Goal: Task Accomplishment & Management: Manage account settings

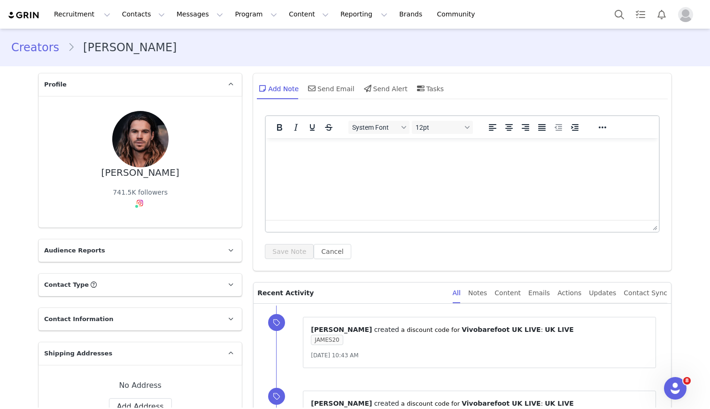
click at [39, 46] on link "Creators" at bounding box center [39, 47] width 56 height 17
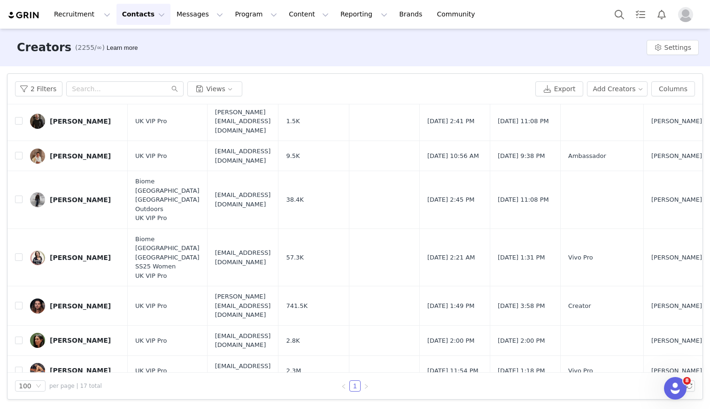
scroll to position [184, 0]
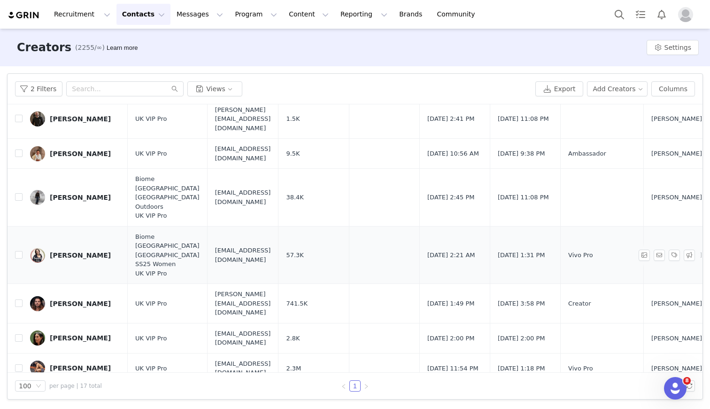
click at [74, 251] on div "[PERSON_NAME]" at bounding box center [80, 255] width 61 height 8
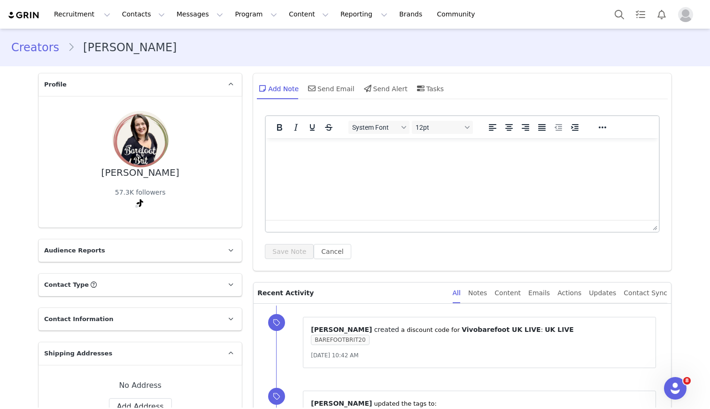
click at [37, 46] on link "Creators" at bounding box center [39, 47] width 56 height 17
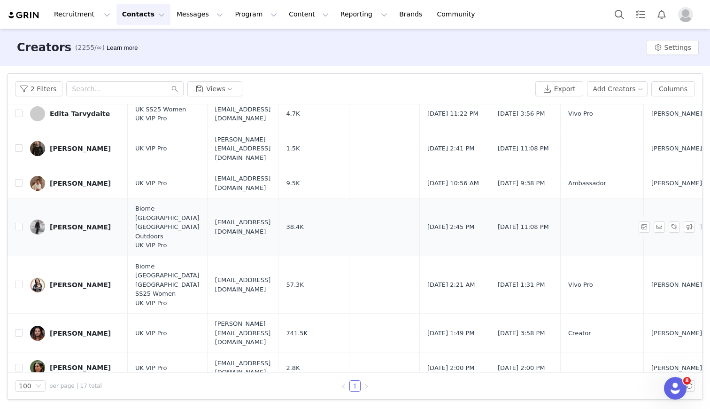
scroll to position [284, 0]
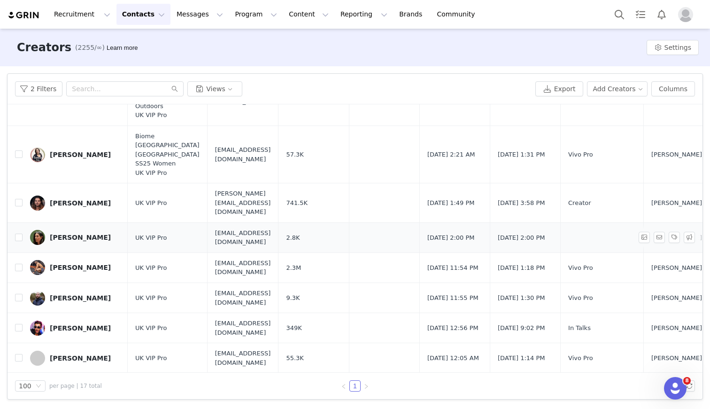
click at [70, 234] on div "[PERSON_NAME]" at bounding box center [80, 238] width 61 height 8
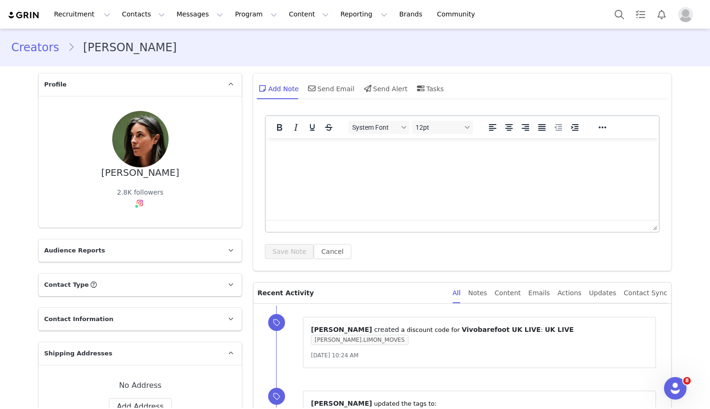
click at [36, 55] on link "Creators" at bounding box center [39, 47] width 56 height 17
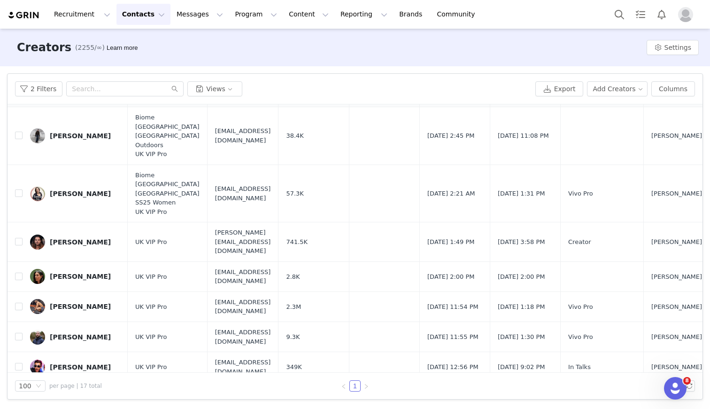
scroll to position [284, 0]
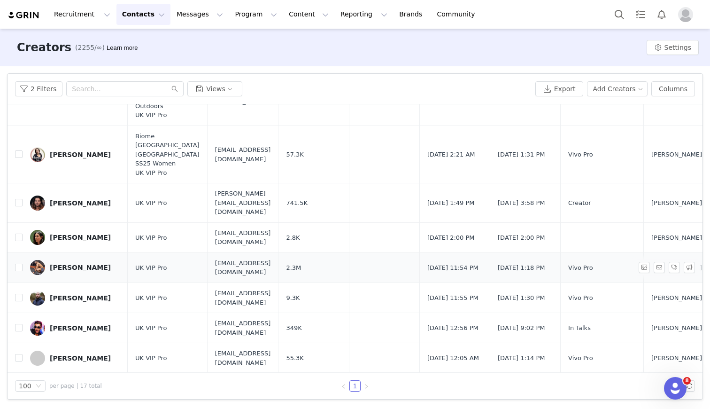
click at [64, 264] on div "[PERSON_NAME]" at bounding box center [80, 268] width 61 height 8
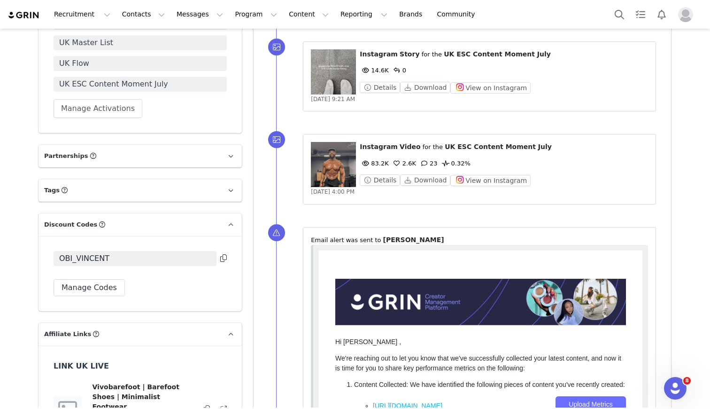
scroll to position [825, 0]
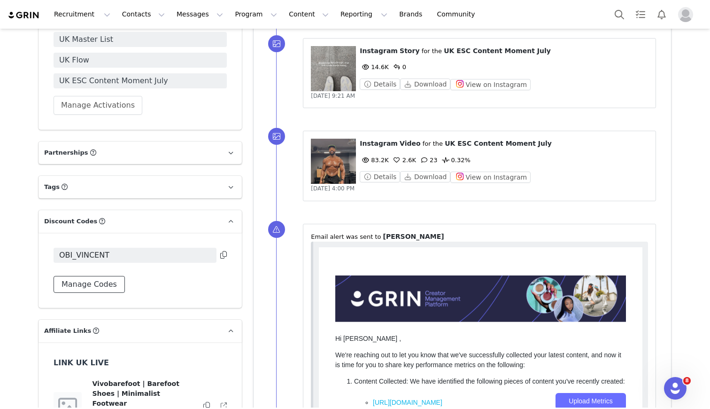
click at [99, 284] on button "Manage Codes" at bounding box center [89, 284] width 71 height 17
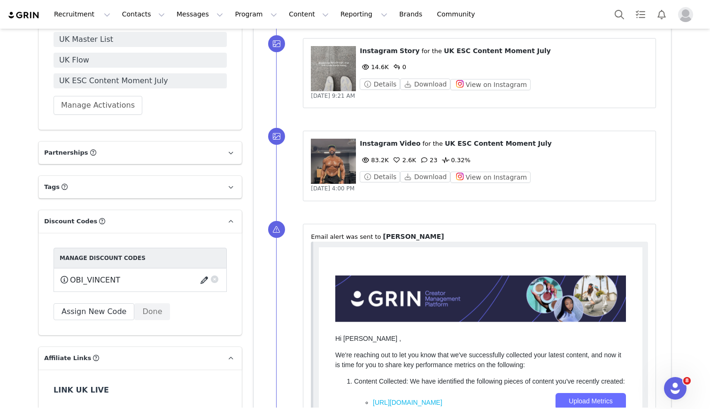
click at [203, 280] on button "button" at bounding box center [206, 280] width 13 height 15
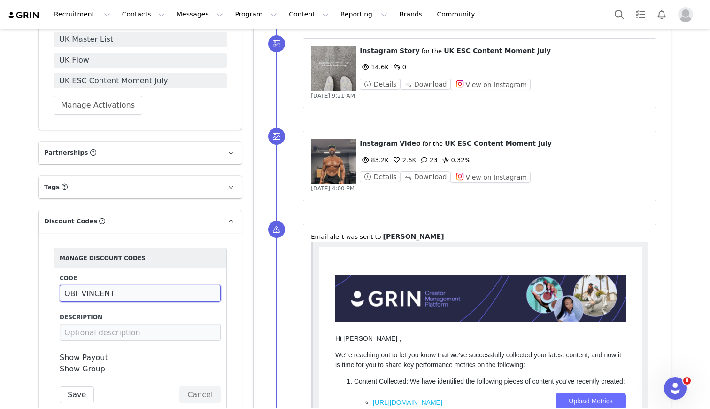
drag, startPoint x: 158, startPoint y: 296, endPoint x: 76, endPoint y: 295, distance: 81.8
click at [76, 295] on input "OBI_VINCENT" at bounding box center [140, 293] width 161 height 17
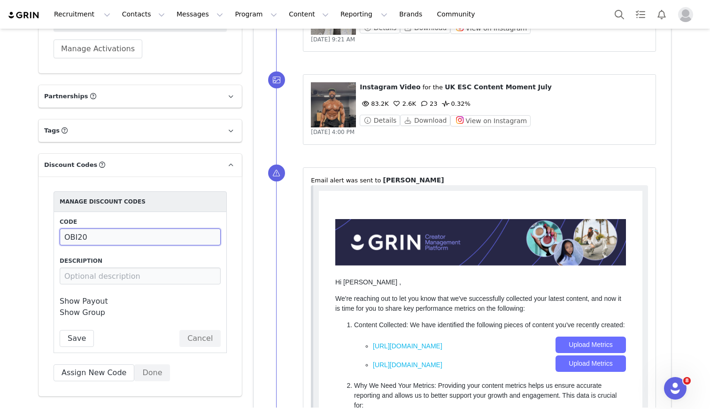
scroll to position [940, 0]
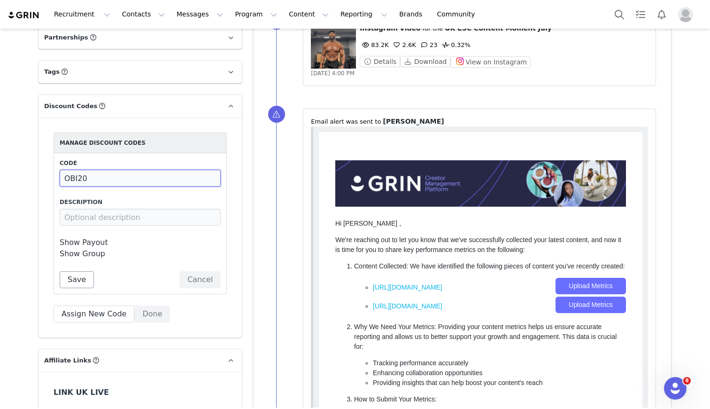
type input "OBI20"
click at [79, 279] on button "Save" at bounding box center [77, 279] width 34 height 17
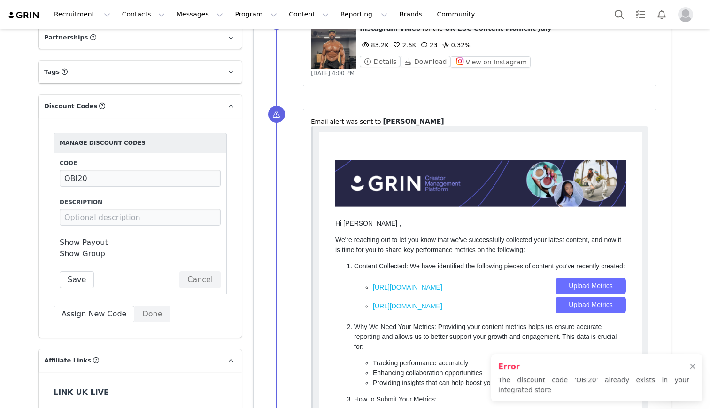
click at [557, 375] on p "The discount code 'OBI20' already exists in your integrated store" at bounding box center [594, 385] width 191 height 20
click at [220, 276] on button "Cancel" at bounding box center [199, 279] width 41 height 17
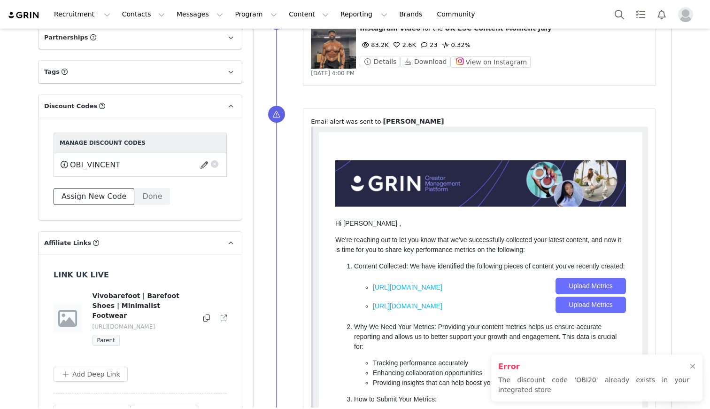
click at [108, 197] on button "Assign New Code" at bounding box center [94, 196] width 81 height 17
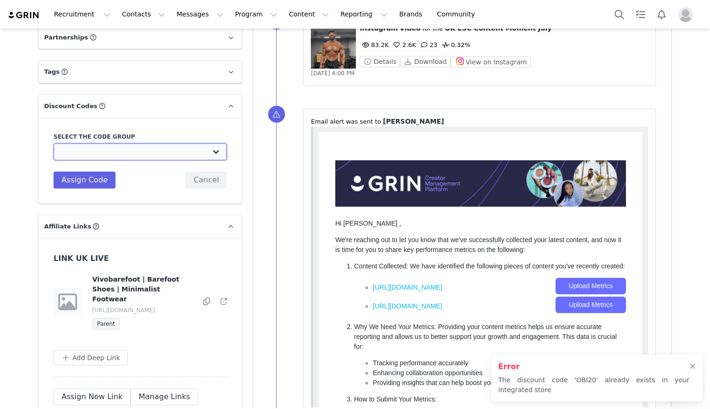
click at [110, 154] on select "Vivobarefoot DE Staging2: Vivobarefoot DE Staging2 Vivobarefoot DE Staging2: Te…" at bounding box center [140, 151] width 173 height 17
select select "10009932"
click at [54, 143] on select "Vivobarefoot DE Staging2: Vivobarefoot DE Staging2 Vivobarefoot DE Staging2: Te…" at bounding box center [140, 151] width 173 height 17
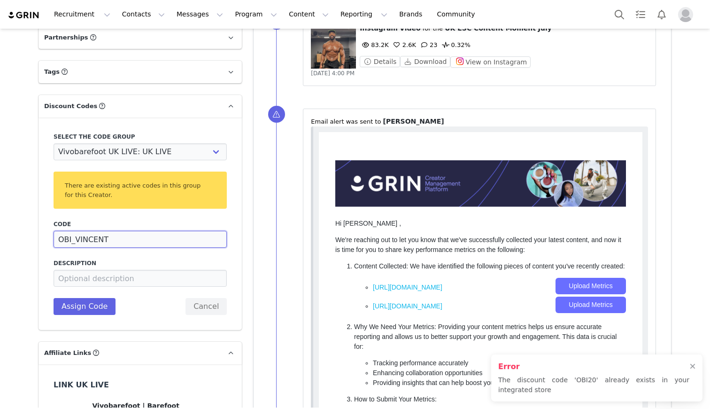
drag, startPoint x: 110, startPoint y: 240, endPoint x: 73, endPoint y: 238, distance: 37.6
click at [72, 238] on input "OBI_VINCENT" at bounding box center [140, 239] width 173 height 17
type input "OBI20"
click at [92, 300] on button "Assign Code" at bounding box center [85, 306] width 62 height 17
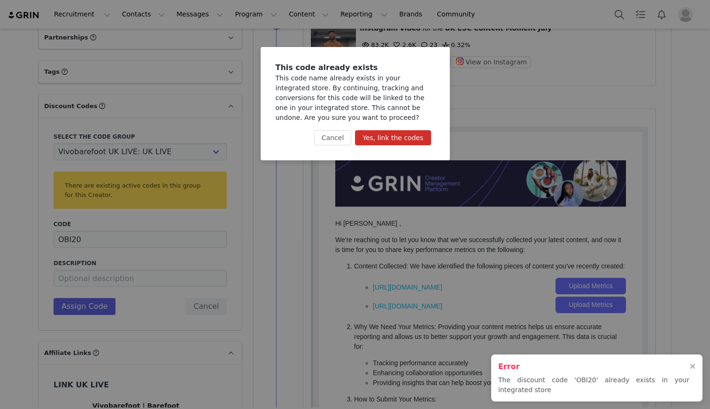
click at [380, 136] on button "Yes, link the codes" at bounding box center [393, 137] width 76 height 15
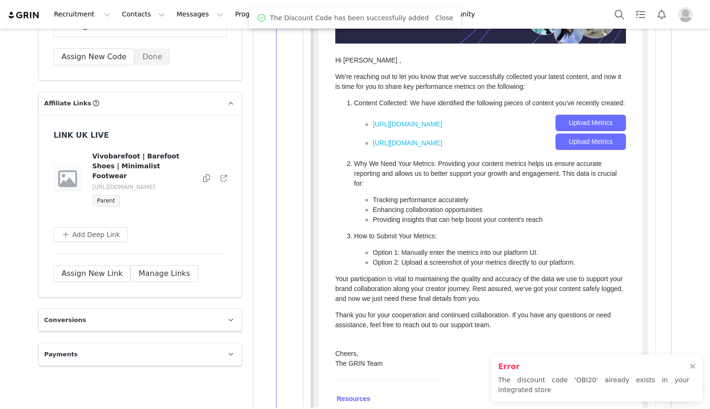
scroll to position [1098, 0]
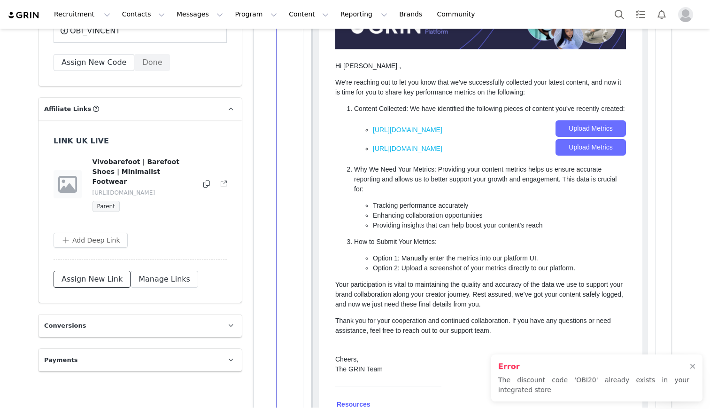
click at [100, 271] on button "Assign New Link" at bounding box center [92, 279] width 77 height 17
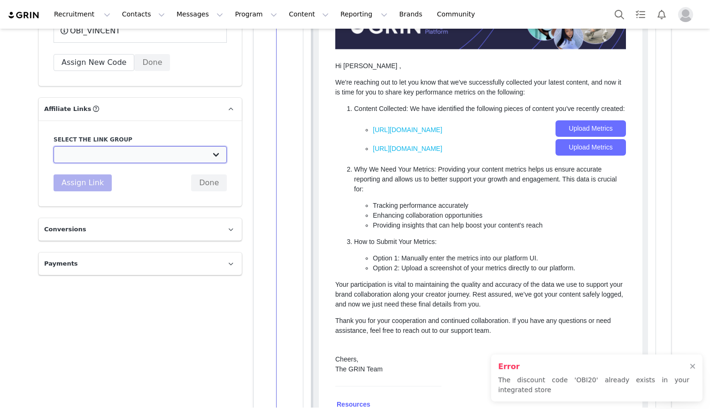
click at [115, 160] on select "UK TEST GRIN: [URL][DOMAIN_NAME] Test Grin 3: [URL][DOMAIN_NAME] S2 US Test: [U…" at bounding box center [140, 154] width 173 height 17
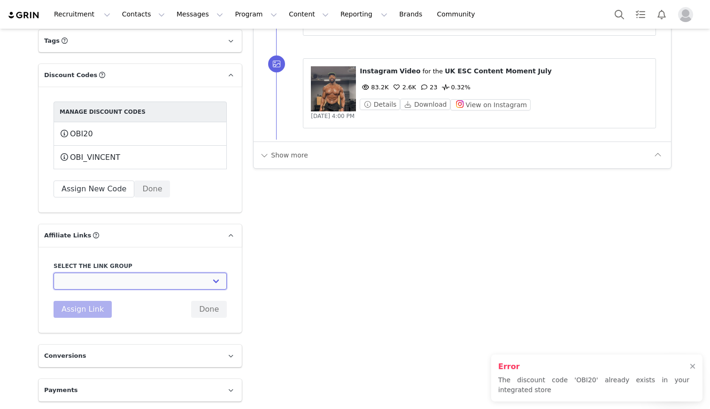
select select "32892"
click at [54, 273] on select "UK TEST GRIN: [URL][DOMAIN_NAME] Test Grin 3: [URL][DOMAIN_NAME] S2 US Test: [U…" at bounding box center [140, 281] width 173 height 17
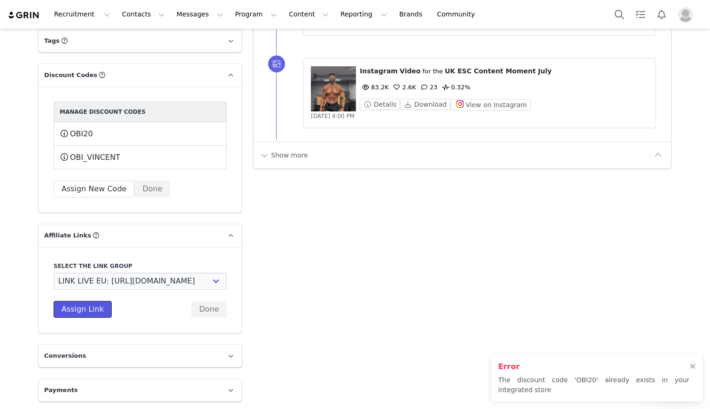
click at [84, 312] on button "Assign Link" at bounding box center [83, 309] width 58 height 17
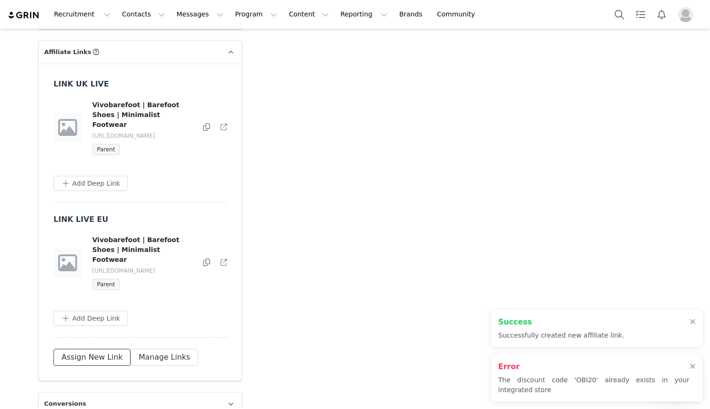
click at [81, 349] on button "Assign New Link" at bounding box center [92, 357] width 77 height 17
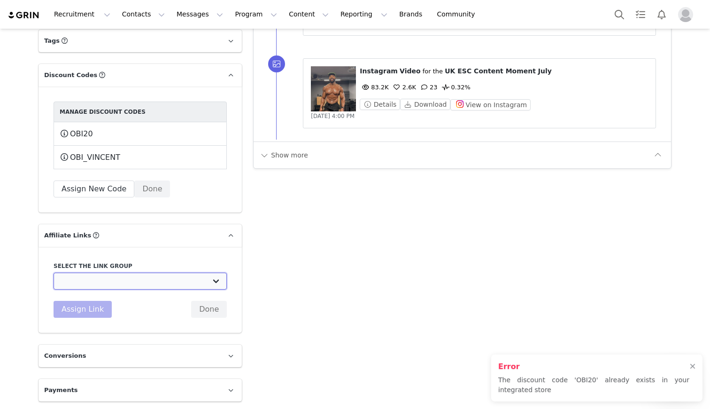
click at [87, 275] on select "UK TEST GRIN: [URL][DOMAIN_NAME] Test Grin 3: [URL][DOMAIN_NAME] S2 US Test: [U…" at bounding box center [140, 281] width 173 height 17
select select "32891"
click at [54, 273] on select "UK TEST GRIN: [URL][DOMAIN_NAME] Test Grin 3: [URL][DOMAIN_NAME] S2 US Test: [U…" at bounding box center [140, 281] width 173 height 17
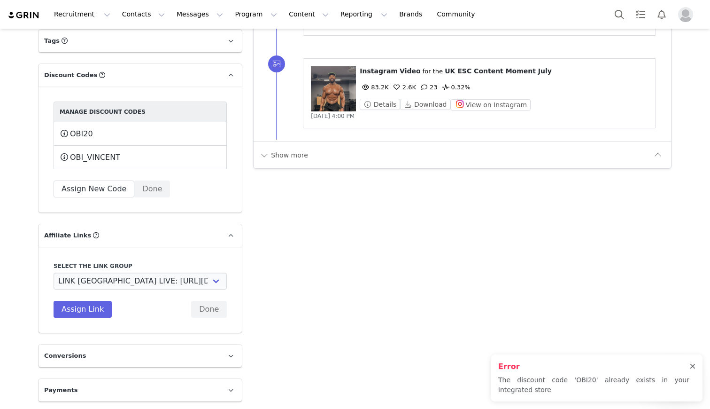
click at [693, 368] on div at bounding box center [693, 367] width 6 height 8
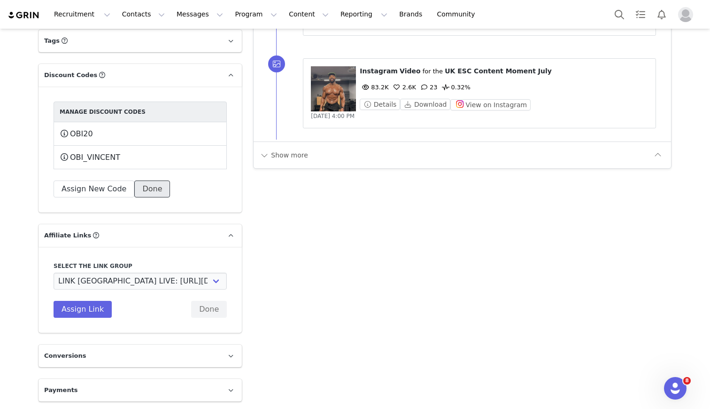
click at [147, 191] on button "Done" at bounding box center [152, 188] width 36 height 17
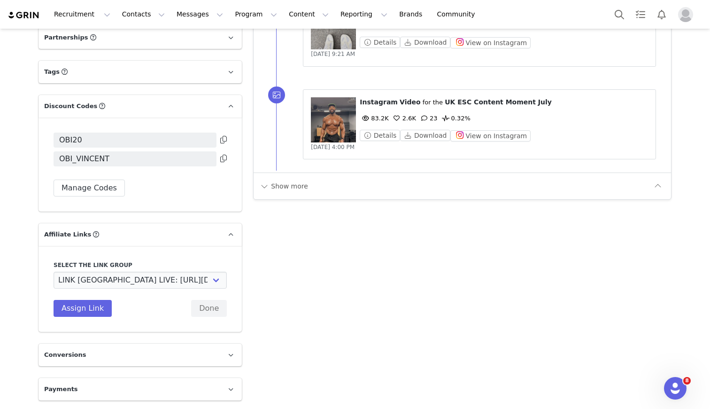
scroll to position [940, 0]
click at [80, 305] on button "Assign Link" at bounding box center [83, 308] width 58 height 17
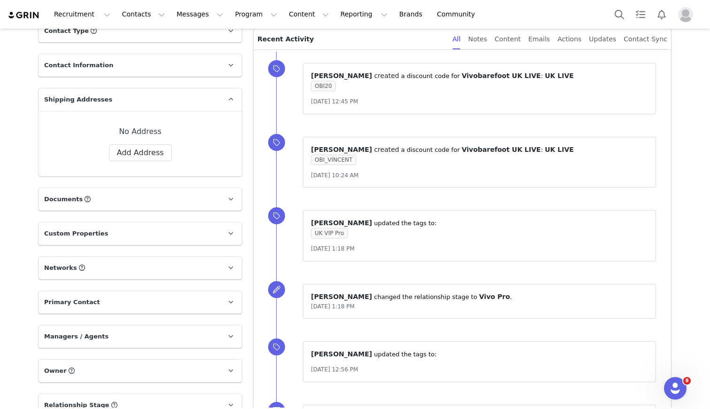
scroll to position [0, 0]
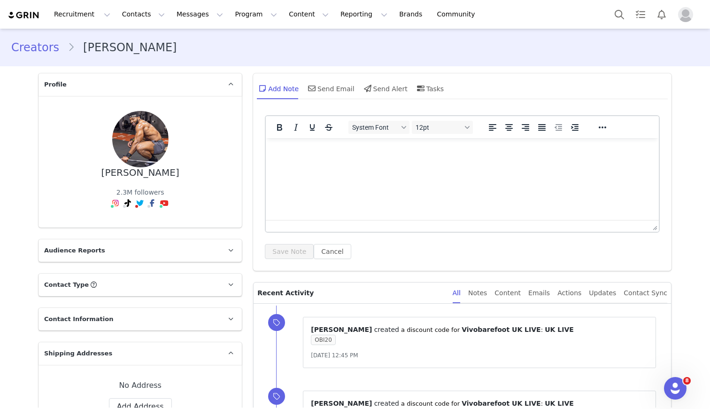
click at [46, 48] on link "Creators" at bounding box center [39, 47] width 56 height 17
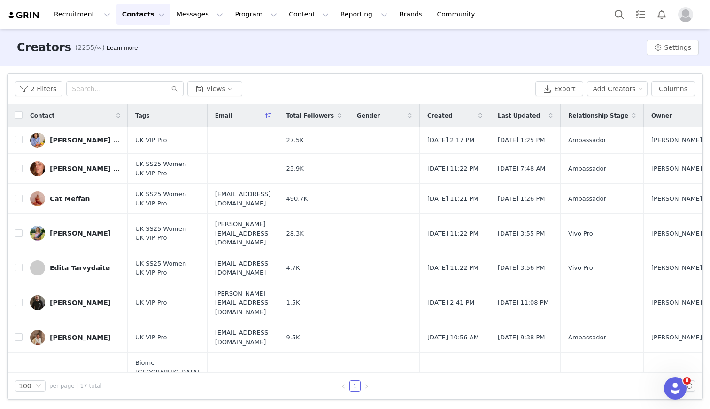
scroll to position [284, 0]
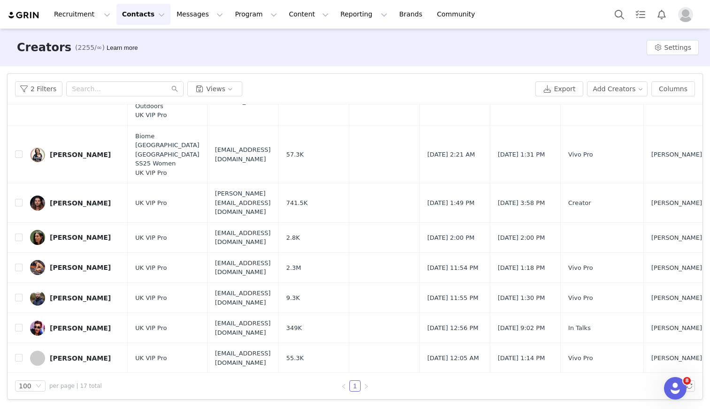
click at [60, 294] on div "[PERSON_NAME]" at bounding box center [80, 298] width 61 height 8
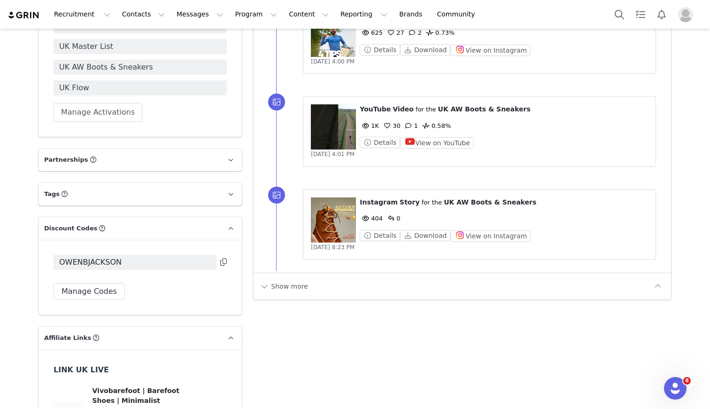
scroll to position [875, 0]
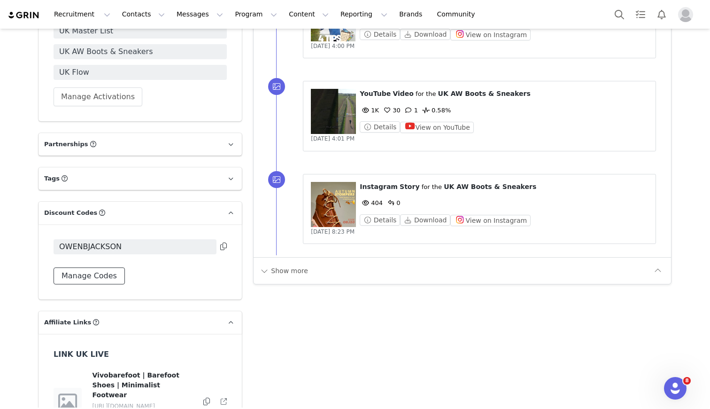
click at [101, 275] on button "Manage Codes" at bounding box center [89, 275] width 71 height 17
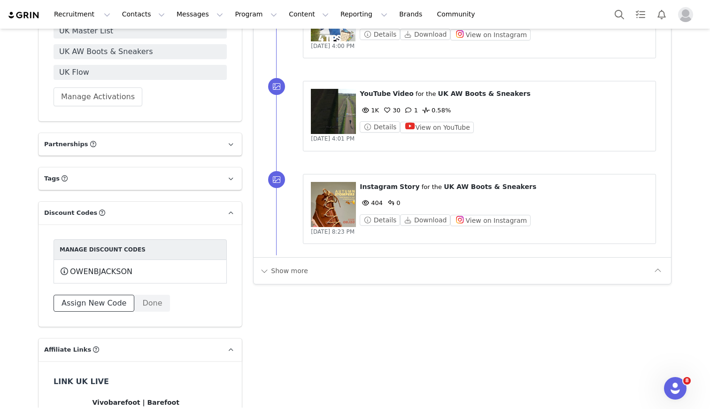
click at [88, 302] on button "Assign New Code" at bounding box center [94, 303] width 81 height 17
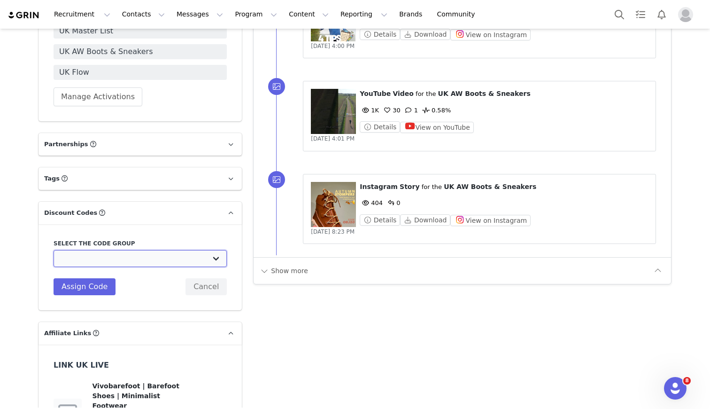
click at [101, 258] on select "Vivobarefoot DE Staging2: Vivobarefoot DE Staging2 Vivobarefoot DE Staging2: Te…" at bounding box center [140, 258] width 173 height 17
select select "10009932"
click at [54, 250] on select "Vivobarefoot DE Staging2: Vivobarefoot DE Staging2 Vivobarefoot DE Staging2: Te…" at bounding box center [140, 258] width 173 height 17
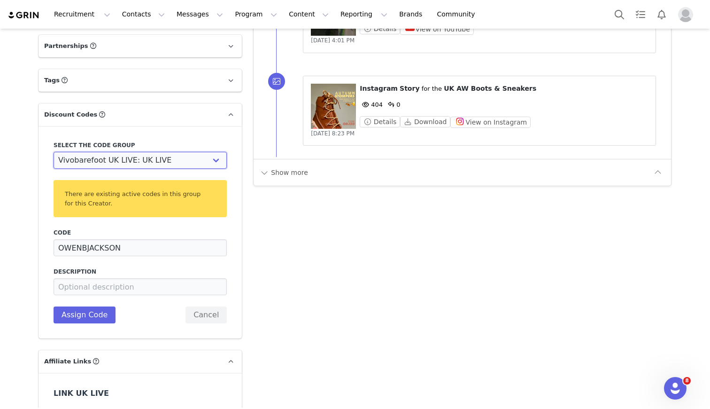
scroll to position [983, 0]
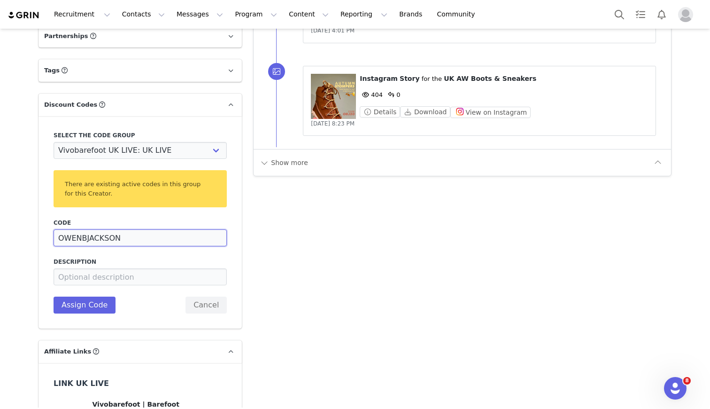
drag, startPoint x: 60, startPoint y: 237, endPoint x: 231, endPoint y: 237, distance: 171.0
click at [231, 237] on div "Select the code group Vivobarefoot DE Staging2: Vivobarefoot DE Staging2 Vivoba…" at bounding box center [140, 222] width 203 height 212
type input "OBJ20"
click at [82, 305] on button "Assign Code" at bounding box center [85, 304] width 62 height 17
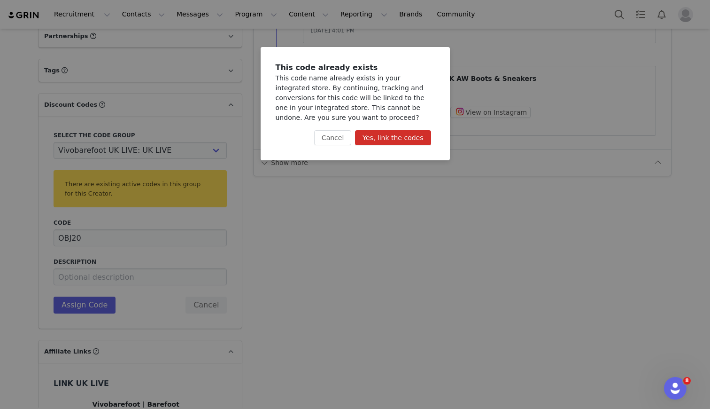
click at [378, 141] on button "Yes, link the codes" at bounding box center [393, 137] width 76 height 15
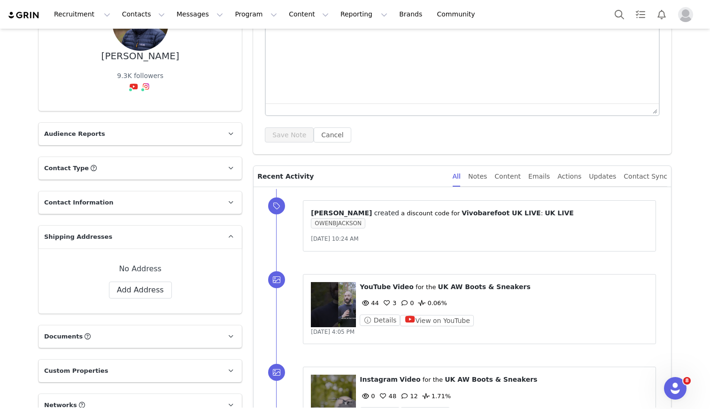
scroll to position [0, 0]
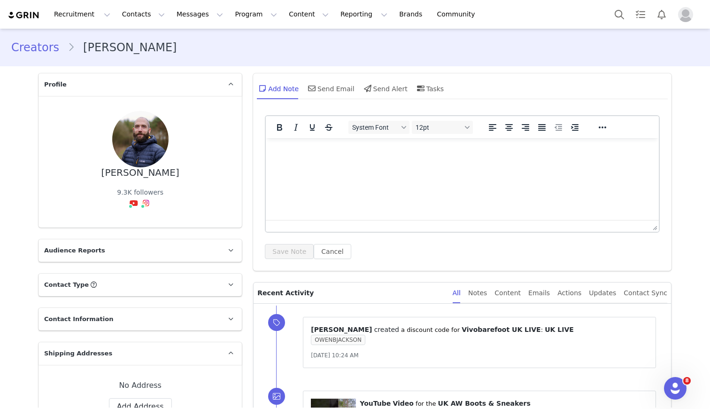
click at [41, 50] on link "Creators" at bounding box center [39, 47] width 56 height 17
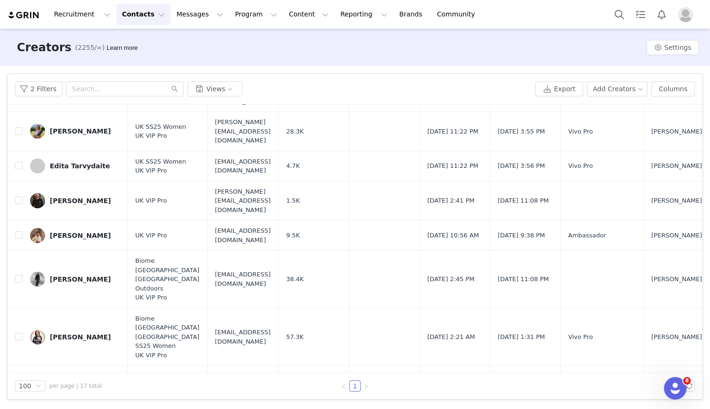
scroll to position [284, 0]
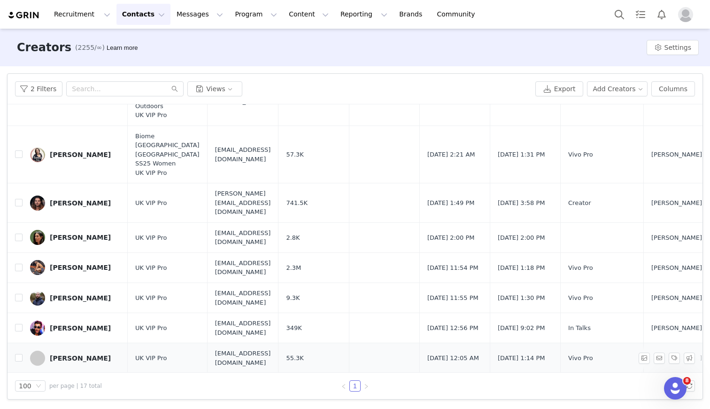
click at [63, 354] on div "[PERSON_NAME]" at bounding box center [80, 358] width 61 height 8
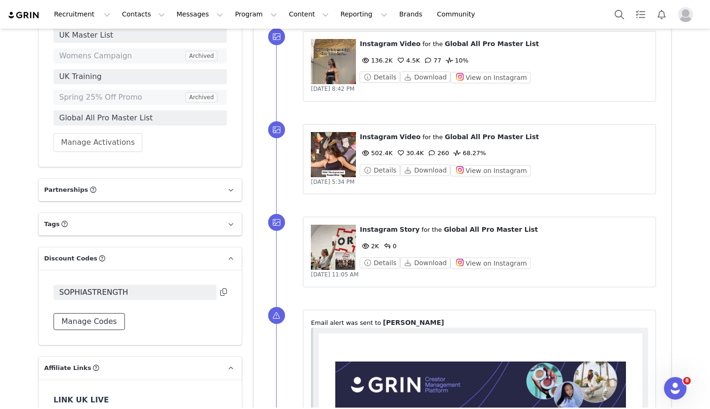
click at [76, 322] on button "Manage Codes" at bounding box center [89, 321] width 71 height 17
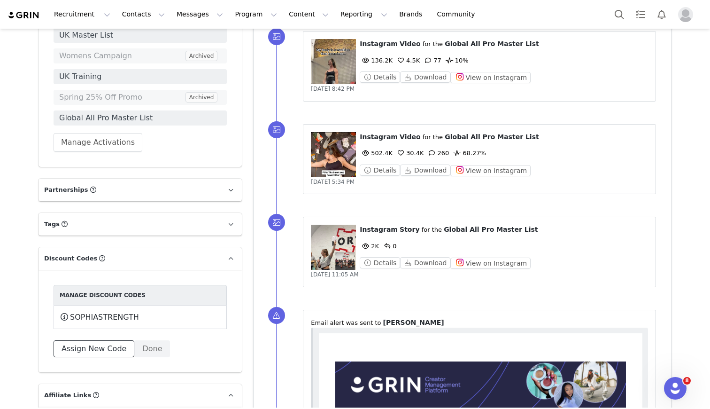
click at [90, 347] on button "Assign New Code" at bounding box center [94, 348] width 81 height 17
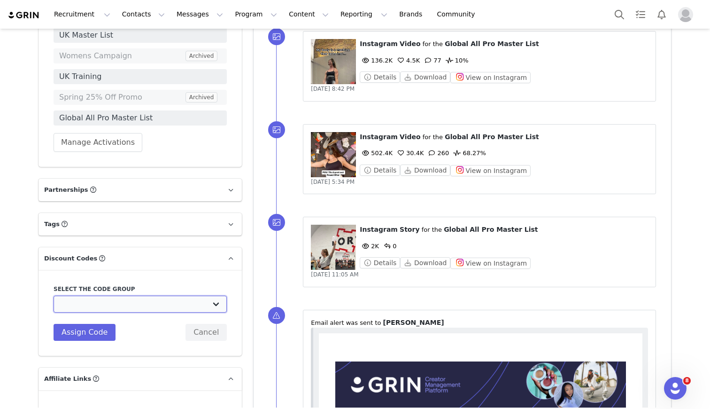
click at [92, 301] on select "Vivobarefoot DE Staging2: Vivobarefoot DE Staging2 Vivobarefoot DE Staging2: Te…" at bounding box center [140, 304] width 173 height 17
select select "10009932"
click at [54, 296] on select "Vivobarefoot DE Staging2: Vivobarefoot DE Staging2 Vivobarefoot DE Staging2: Te…" at bounding box center [140, 304] width 173 height 17
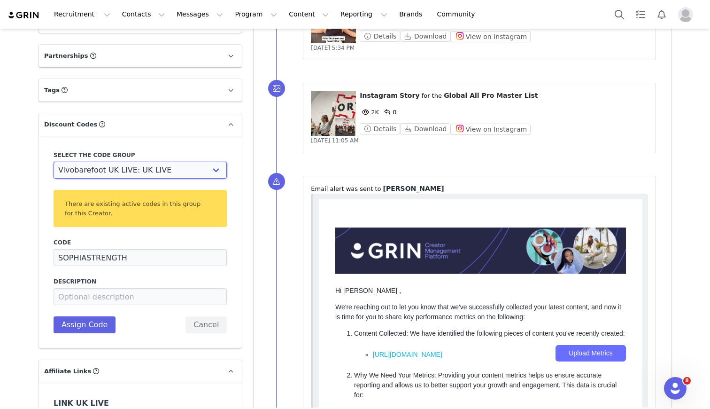
scroll to position [892, 0]
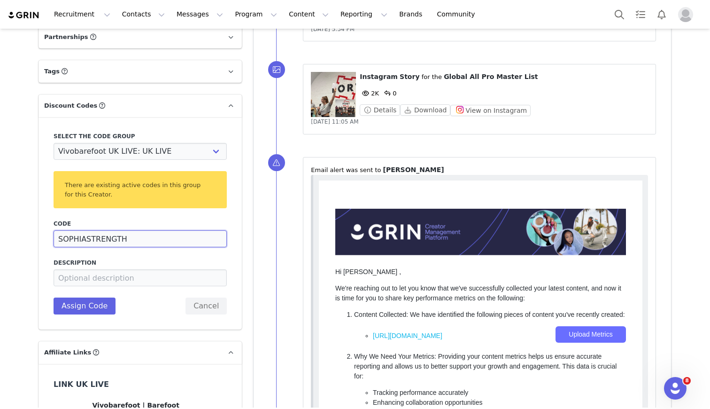
drag, startPoint x: 86, startPoint y: 240, endPoint x: 168, endPoint y: 239, distance: 82.2
click at [167, 239] on input "SOPHIASTRENGTH" at bounding box center [140, 238] width 173 height 17
type input "SOPHIA20"
click at [79, 311] on button "Assign Code" at bounding box center [85, 305] width 62 height 17
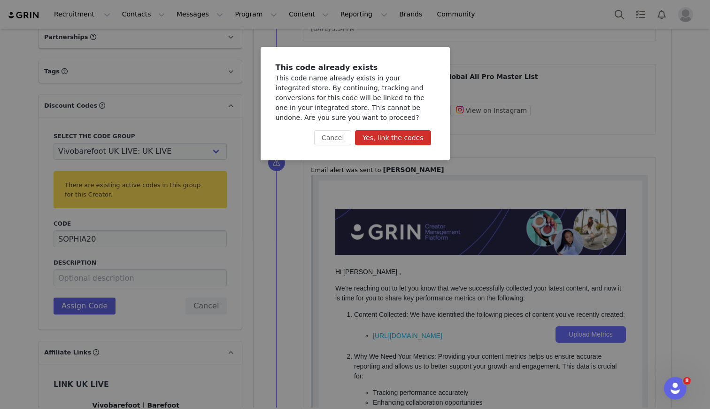
click at [384, 135] on button "Yes, link the codes" at bounding box center [393, 137] width 76 height 15
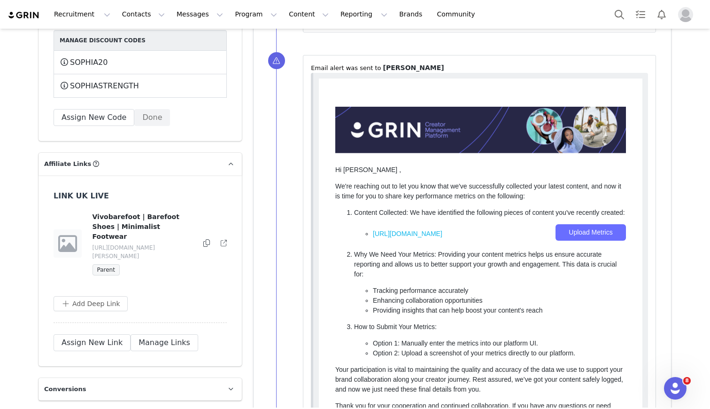
scroll to position [995, 0]
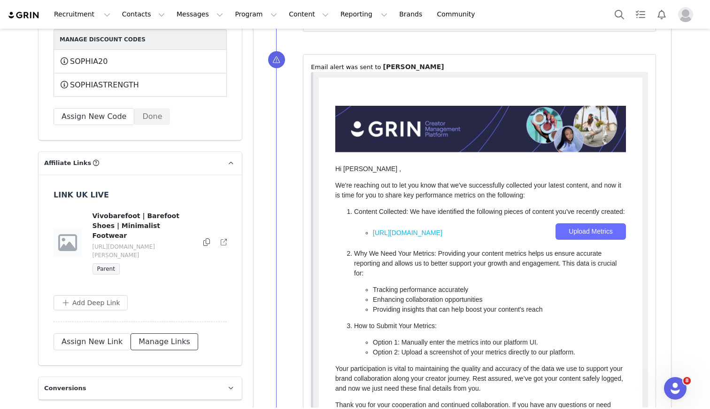
click at [144, 333] on button "Manage Links" at bounding box center [165, 341] width 68 height 17
click at [141, 333] on div "Done" at bounding box center [140, 341] width 173 height 17
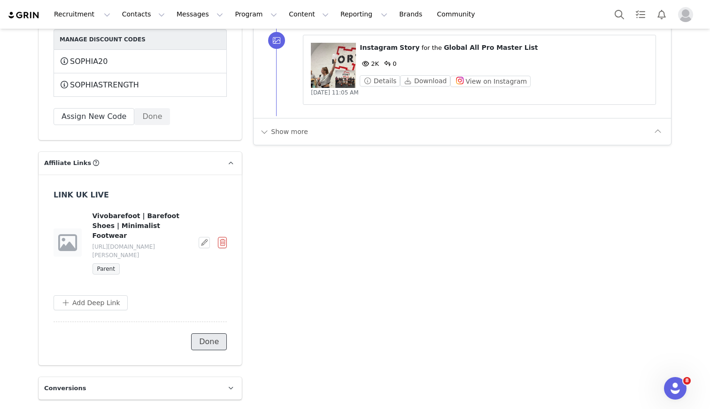
click at [215, 333] on button "Done" at bounding box center [209, 341] width 36 height 17
click at [106, 333] on button "Assign New Link" at bounding box center [92, 341] width 77 height 17
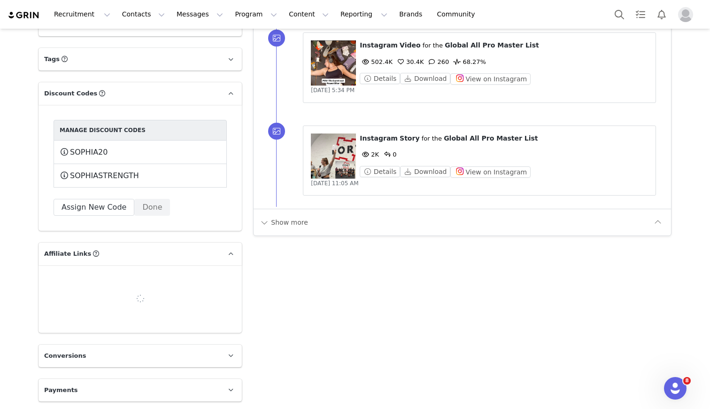
scroll to position [922, 0]
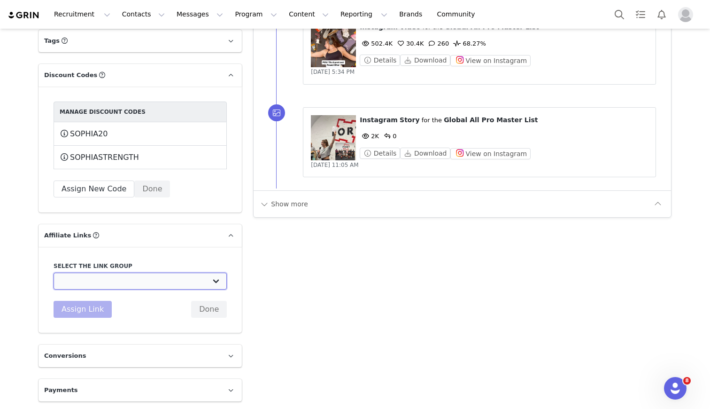
click at [111, 278] on select "UK TEST GRIN: [URL][DOMAIN_NAME] Test Grin 3: [URL][DOMAIN_NAME] S2 US Test: [U…" at bounding box center [140, 281] width 173 height 17
select select "32891"
click at [54, 273] on select "UK TEST GRIN: [URL][DOMAIN_NAME] Test Grin 3: [URL][DOMAIN_NAME] S2 US Test: [U…" at bounding box center [140, 281] width 173 height 17
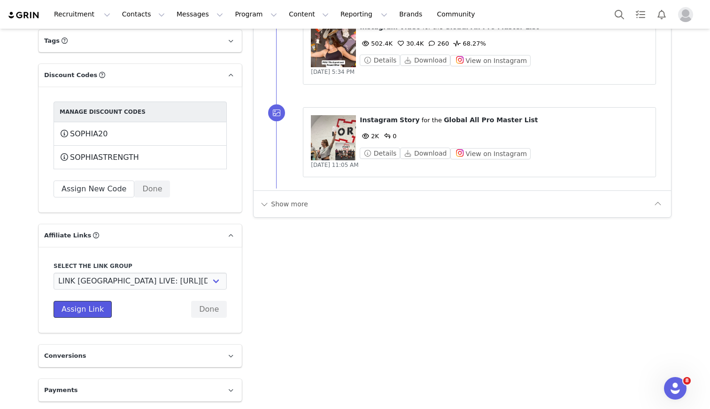
click at [86, 314] on button "Assign Link" at bounding box center [83, 309] width 58 height 17
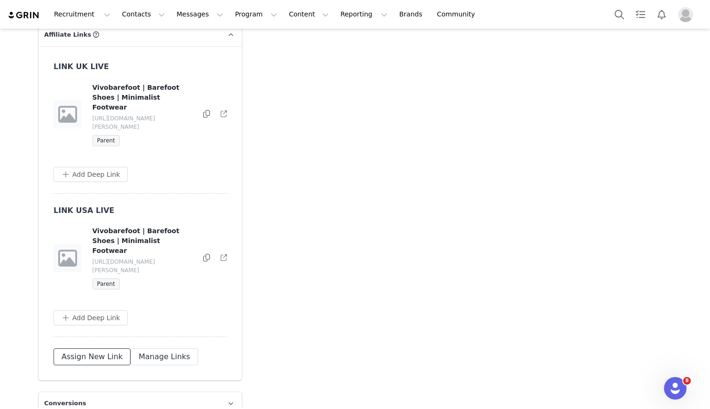
click at [81, 348] on button "Assign New Link" at bounding box center [92, 356] width 77 height 17
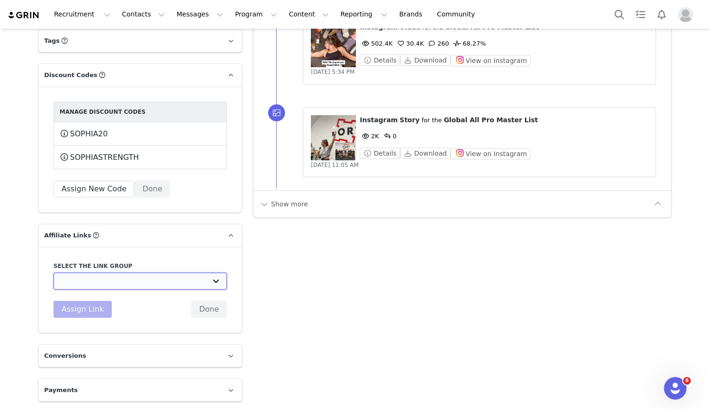
click at [91, 279] on select "UK TEST GRIN: [URL][DOMAIN_NAME] Test Grin 3: [URL][DOMAIN_NAME] S2 US Test: [U…" at bounding box center [140, 281] width 173 height 17
select select "32892"
click at [54, 273] on select "UK TEST GRIN: [URL][DOMAIN_NAME] Test Grin 3: [URL][DOMAIN_NAME] S2 US Test: [U…" at bounding box center [140, 281] width 173 height 17
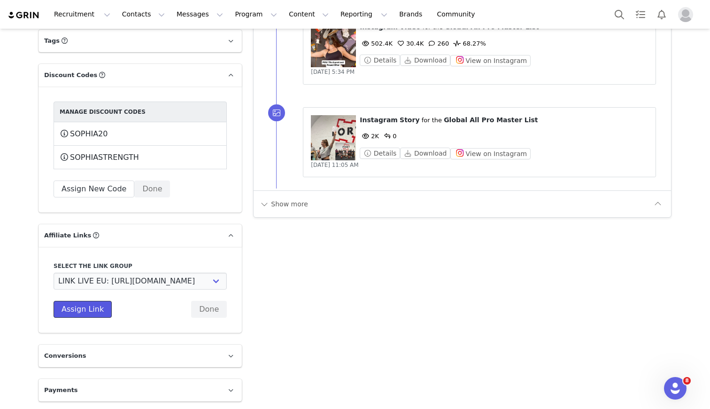
click at [87, 309] on button "Assign Link" at bounding box center [83, 309] width 58 height 17
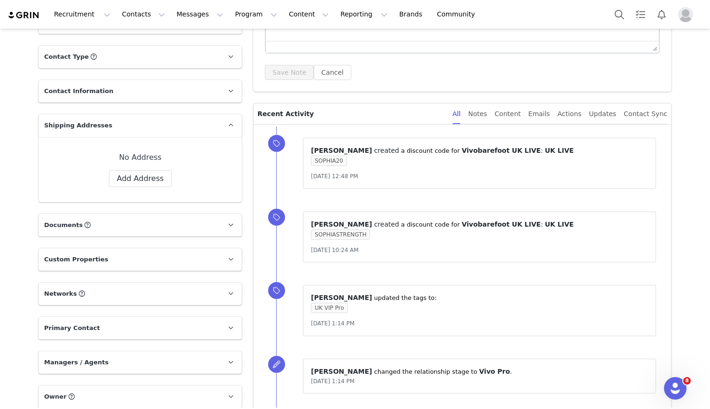
scroll to position [0, 0]
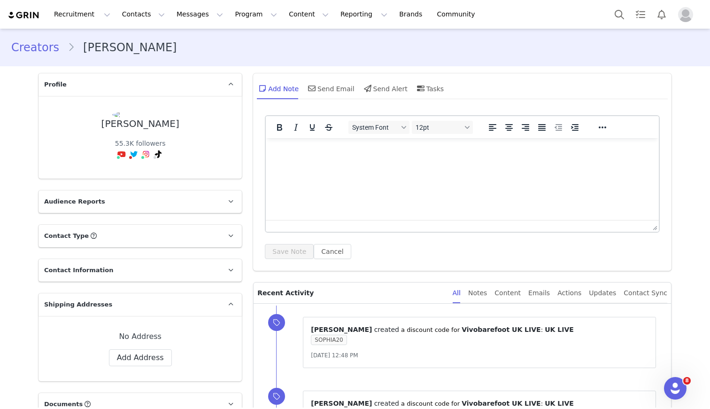
click at [47, 52] on link "Creators" at bounding box center [39, 47] width 56 height 17
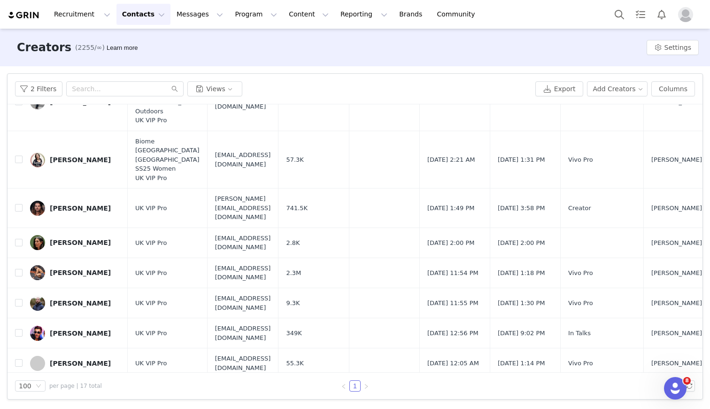
scroll to position [284, 0]
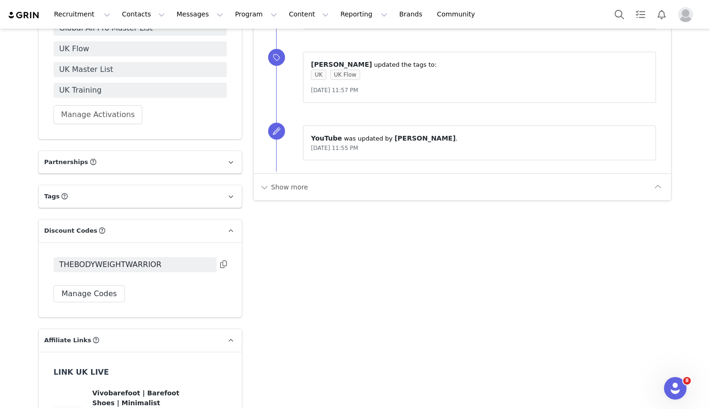
scroll to position [890, 0]
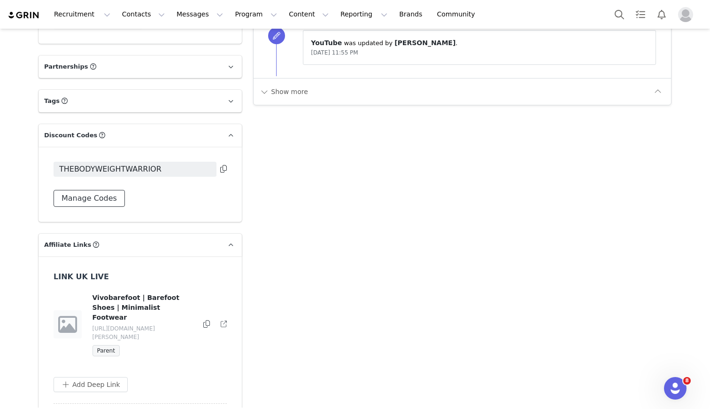
click at [114, 203] on button "Manage Codes" at bounding box center [89, 198] width 71 height 17
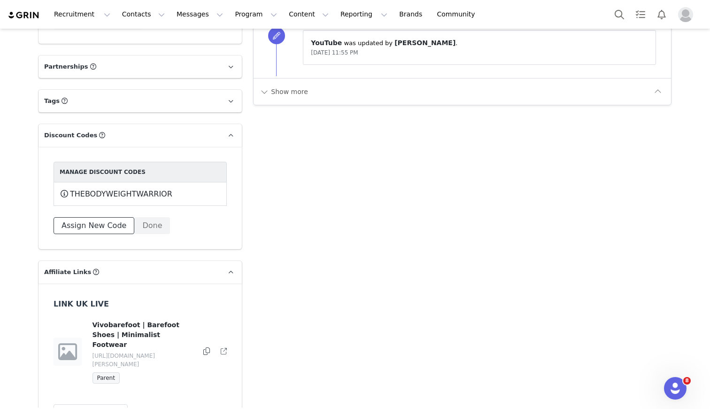
click at [84, 229] on button "Assign New Code" at bounding box center [94, 225] width 81 height 17
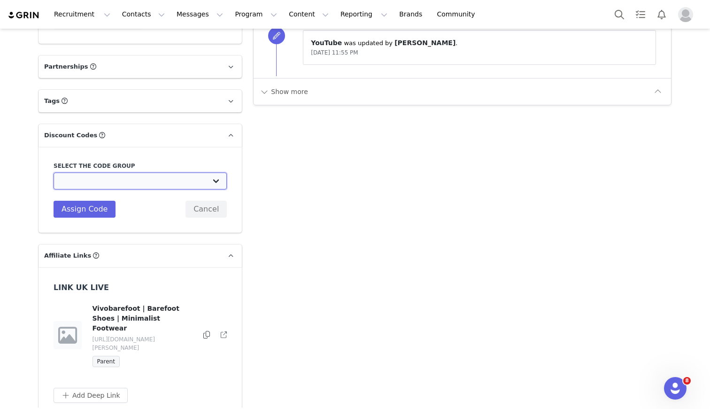
click at [95, 186] on select "Vivobarefoot DE Staging2: Vivobarefoot DE Staging2 Vivobarefoot DE Staging2: Te…" at bounding box center [140, 180] width 173 height 17
select select "10009925"
click at [54, 172] on select "Vivobarefoot DE Staging2: Vivobarefoot DE Staging2 Vivobarefoot DE Staging2: Te…" at bounding box center [140, 180] width 173 height 17
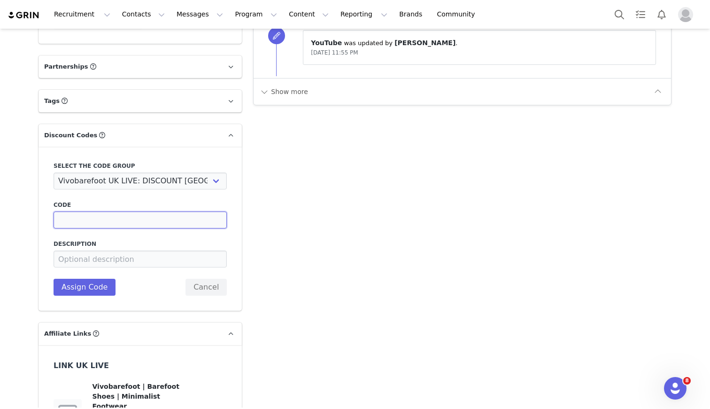
click at [84, 220] on input at bounding box center [140, 219] width 173 height 17
type input "WARRIOR20"
click at [79, 286] on button "Assign Code" at bounding box center [85, 287] width 62 height 17
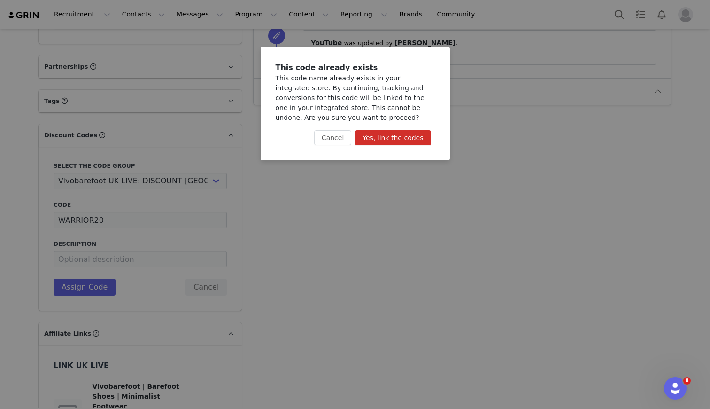
click at [404, 134] on button "Yes, link the codes" at bounding box center [393, 137] width 76 height 15
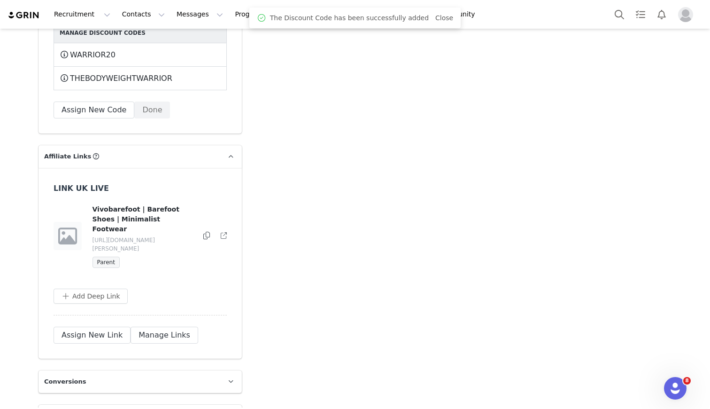
scroll to position [1037, 0]
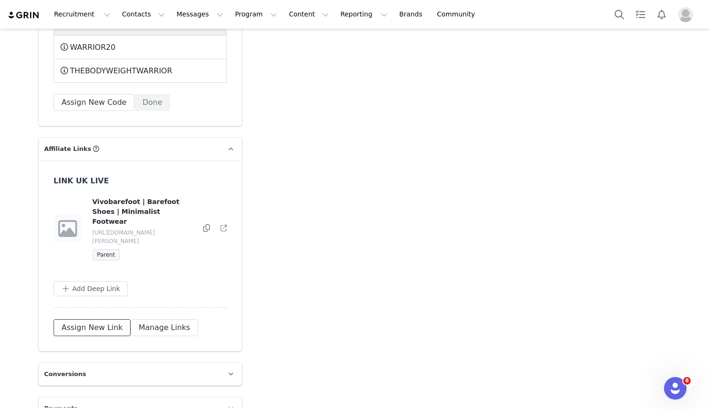
click at [98, 319] on button "Assign New Link" at bounding box center [92, 327] width 77 height 17
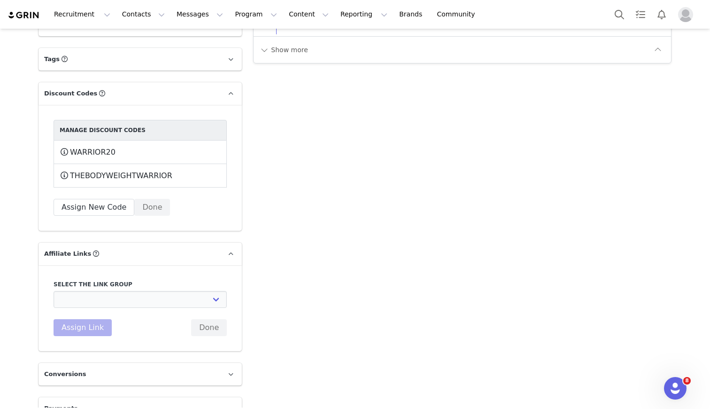
scroll to position [951, 0]
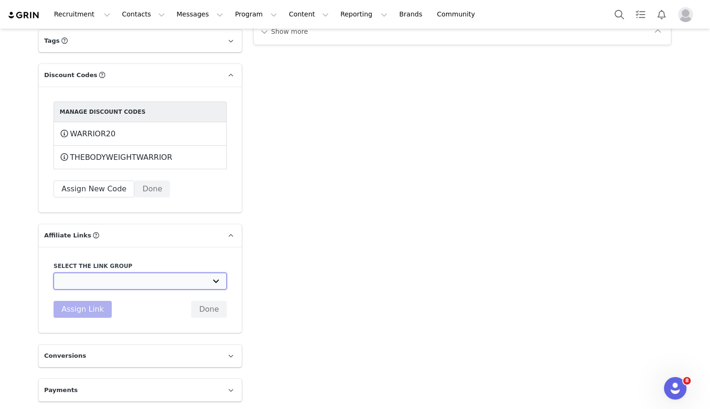
click at [109, 278] on select "UK TEST GRIN: [URL][DOMAIN_NAME] Test Grin 3: [URL][DOMAIN_NAME] S2 US Test: [U…" at bounding box center [140, 281] width 173 height 17
select select "32891"
click at [54, 273] on select "UK TEST GRIN: [URL][DOMAIN_NAME] Test Grin 3: [URL][DOMAIN_NAME] S2 US Test: [U…" at bounding box center [140, 281] width 173 height 17
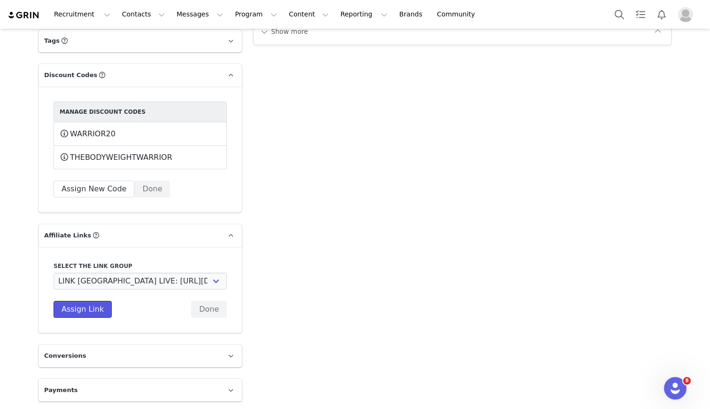
click at [86, 309] on button "Assign Link" at bounding box center [83, 309] width 58 height 17
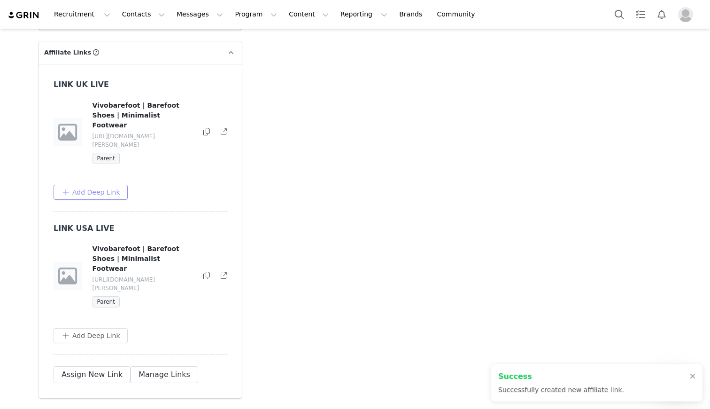
scroll to position [1162, 0]
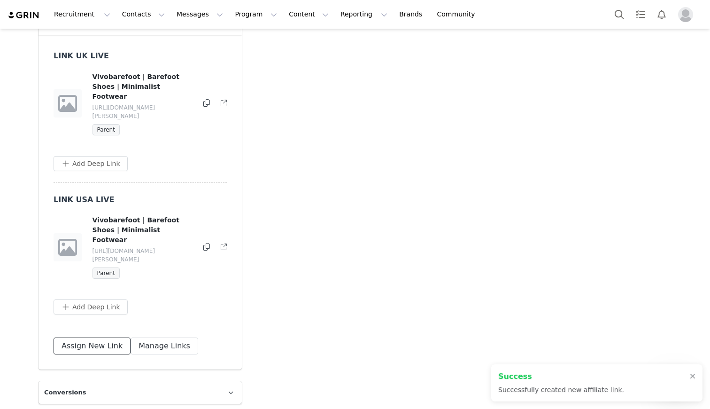
click at [84, 337] on button "Assign New Link" at bounding box center [92, 345] width 77 height 17
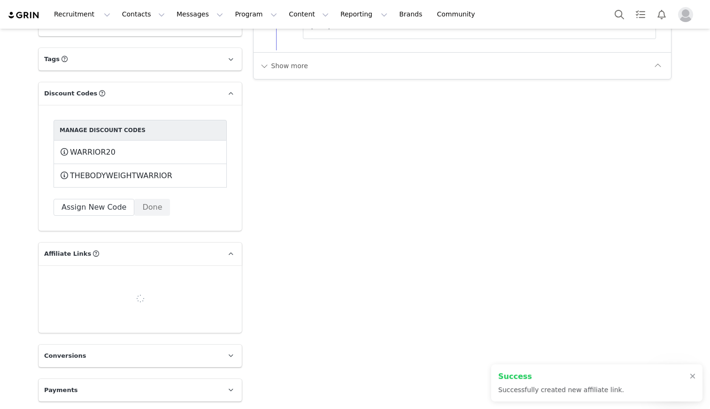
scroll to position [951, 0]
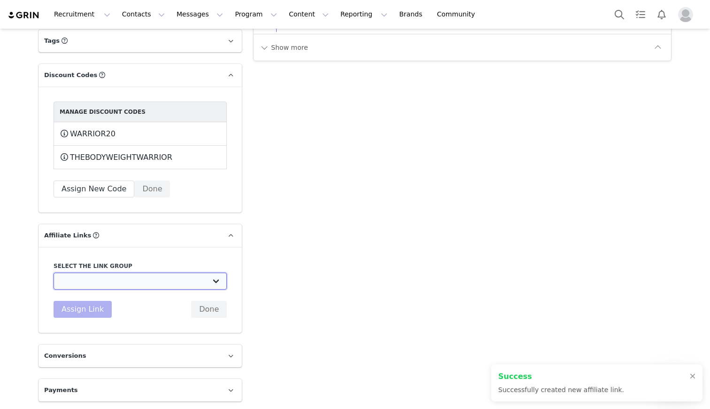
click at [91, 282] on select "UK TEST GRIN: [URL][DOMAIN_NAME] Test Grin 3: [URL][DOMAIN_NAME] S2 US Test: [U…" at bounding box center [140, 281] width 173 height 17
select select "32892"
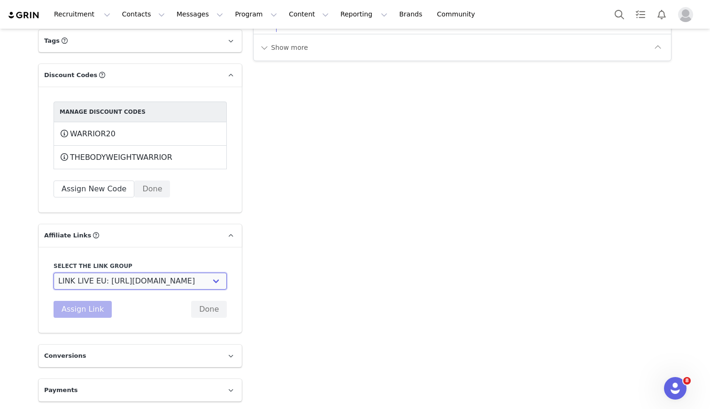
click at [54, 273] on select "UK TEST GRIN: [URL][DOMAIN_NAME] Test Grin 3: [URL][DOMAIN_NAME] S2 US Test: [U…" at bounding box center [140, 281] width 173 height 17
click at [87, 312] on button "Assign Link" at bounding box center [83, 309] width 58 height 17
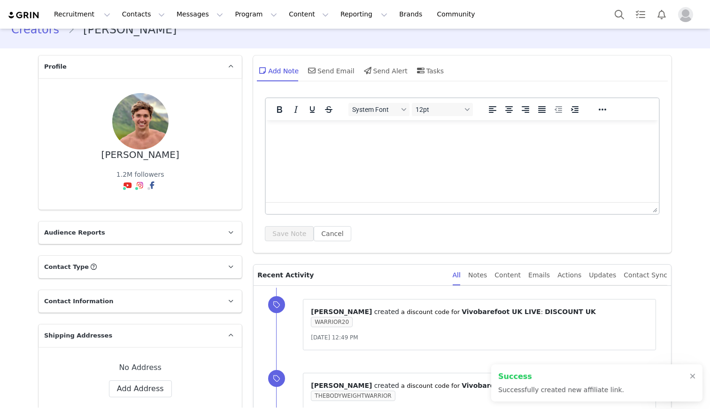
scroll to position [0, 0]
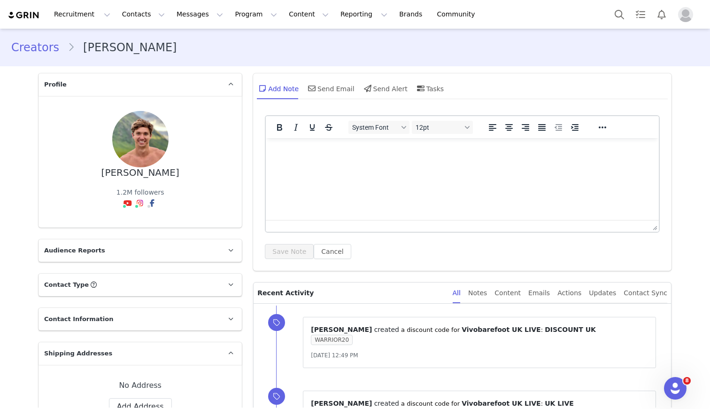
click at [42, 48] on link "Creators" at bounding box center [39, 47] width 56 height 17
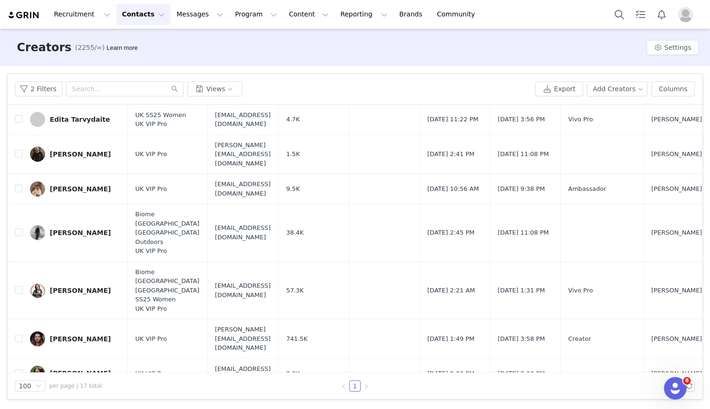
scroll to position [158, 0]
